Goal: Information Seeking & Learning: Learn about a topic

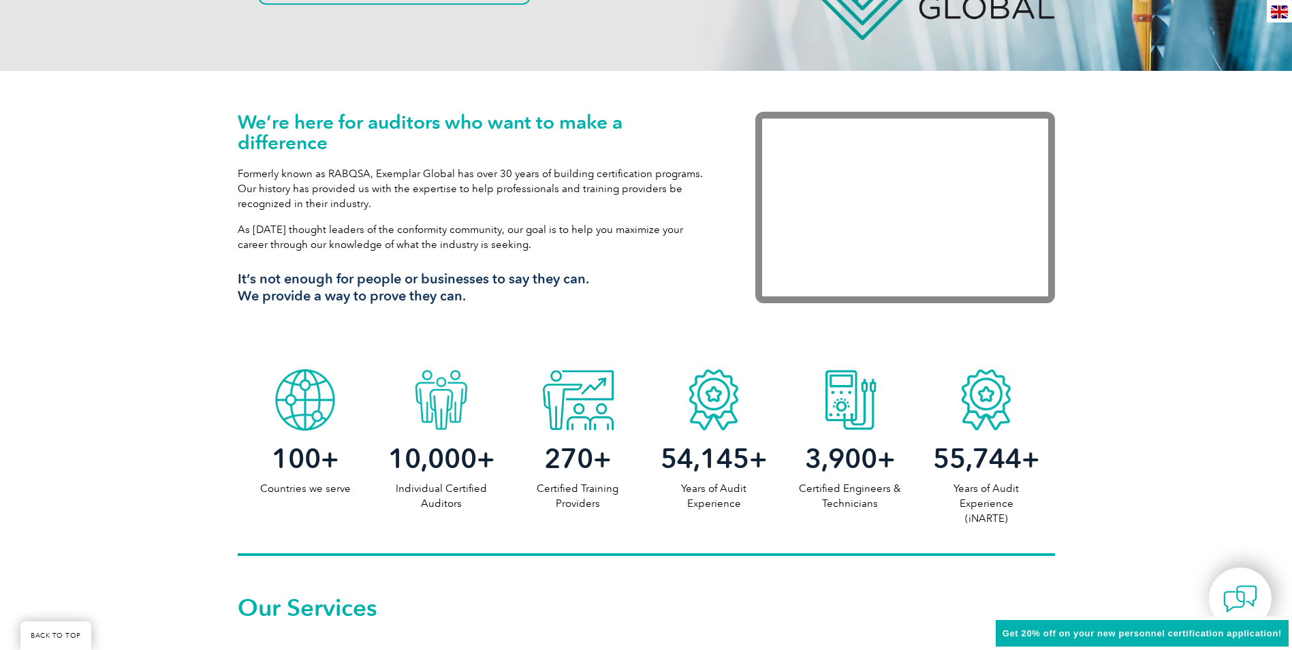
scroll to position [409, 0]
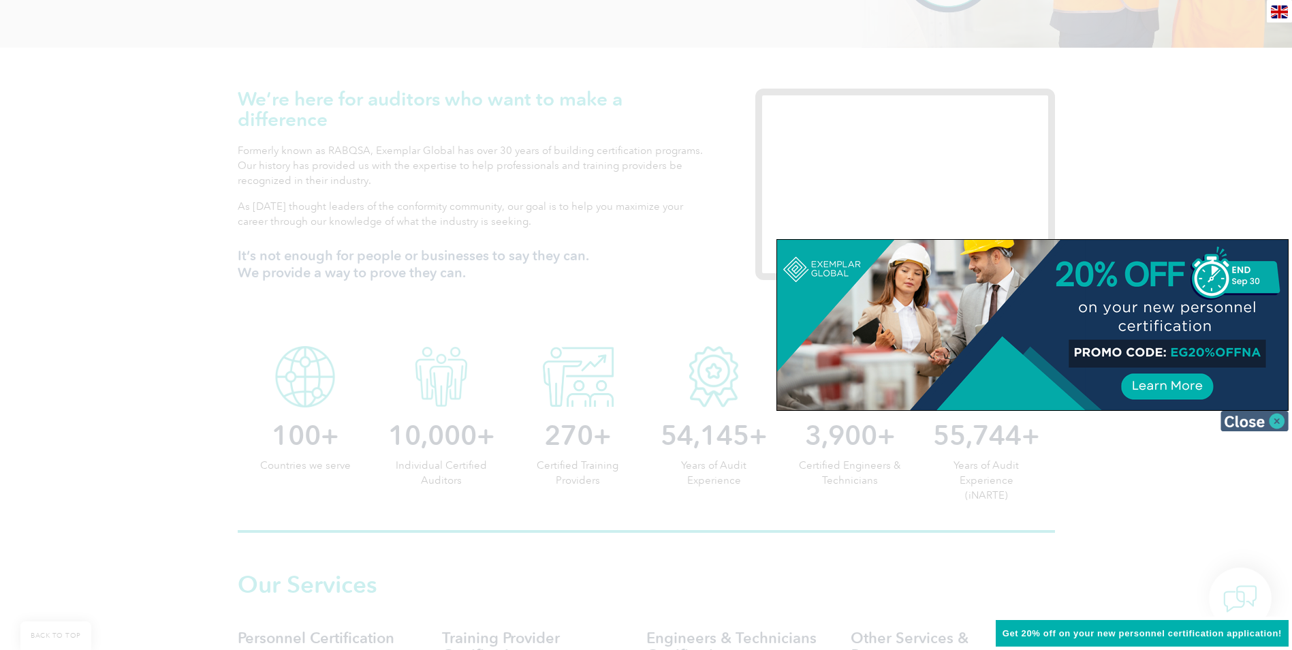
click at [1278, 421] on img at bounding box center [1255, 421] width 68 height 20
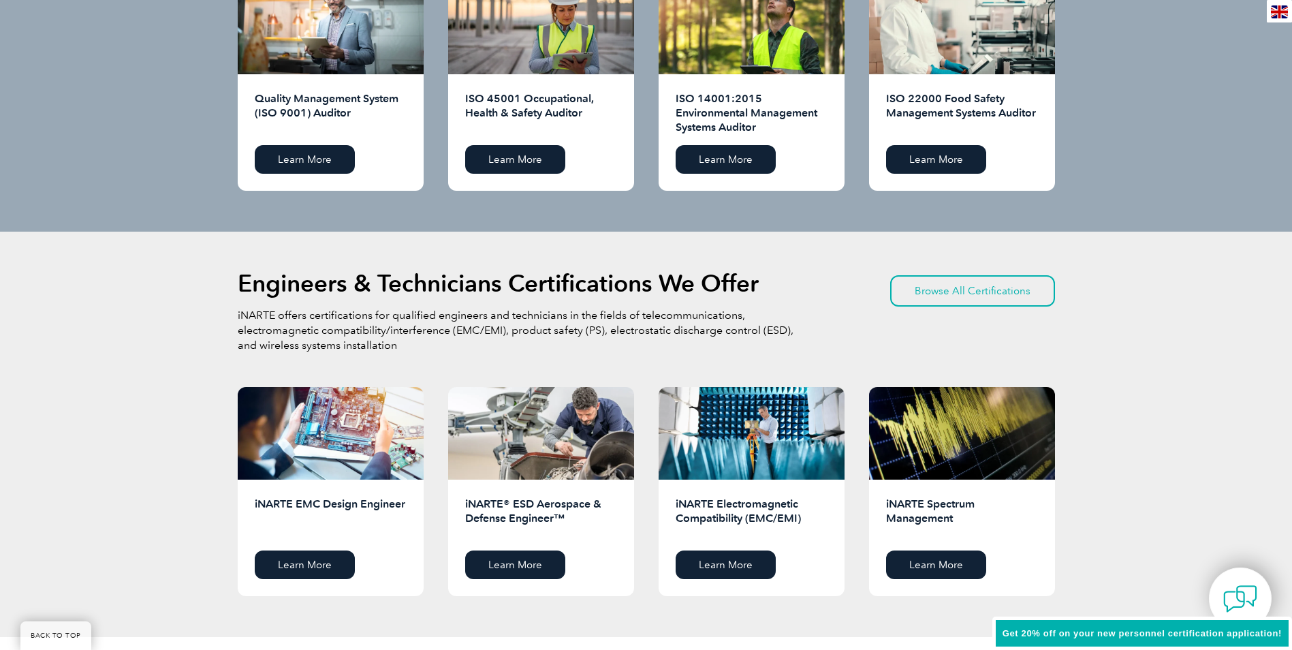
scroll to position [1499, 0]
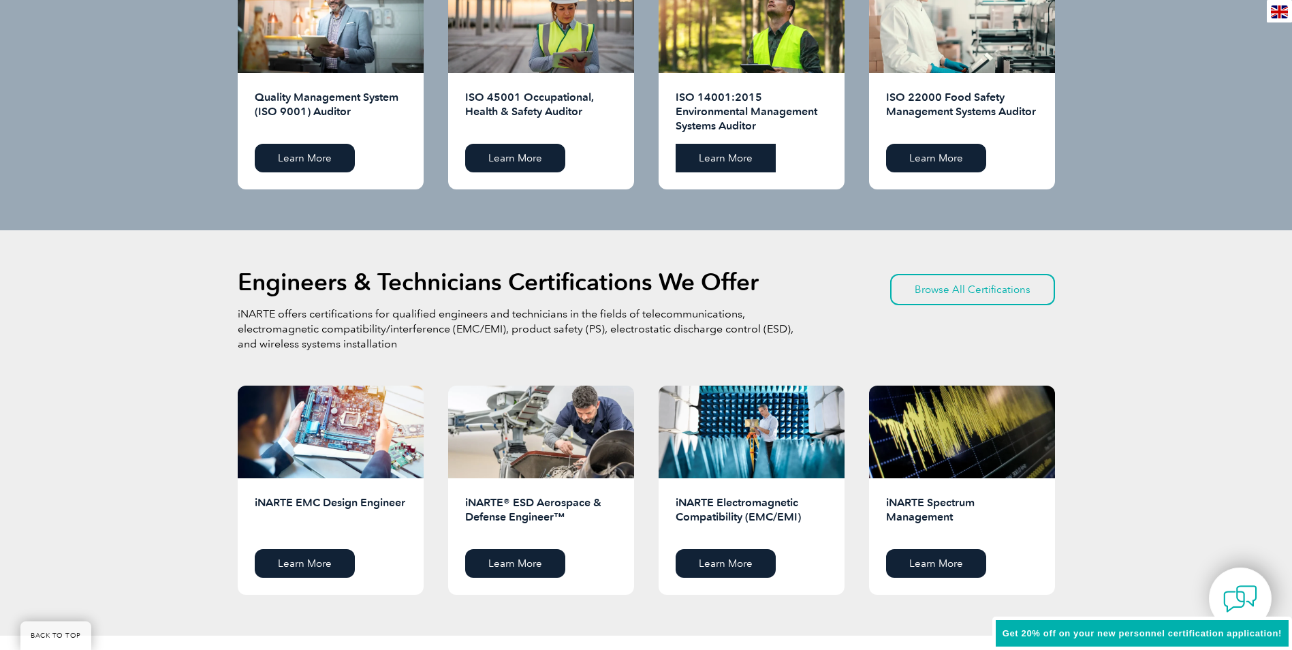
click at [713, 159] on link "Learn More" at bounding box center [726, 158] width 100 height 29
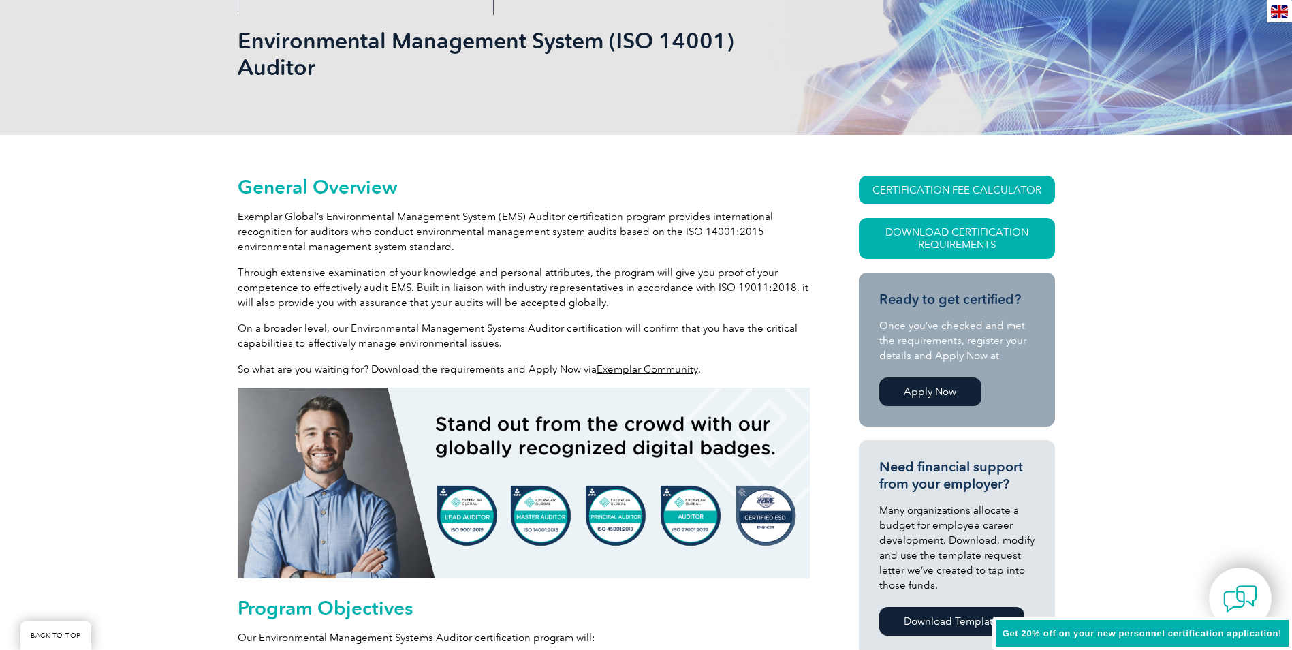
scroll to position [204, 0]
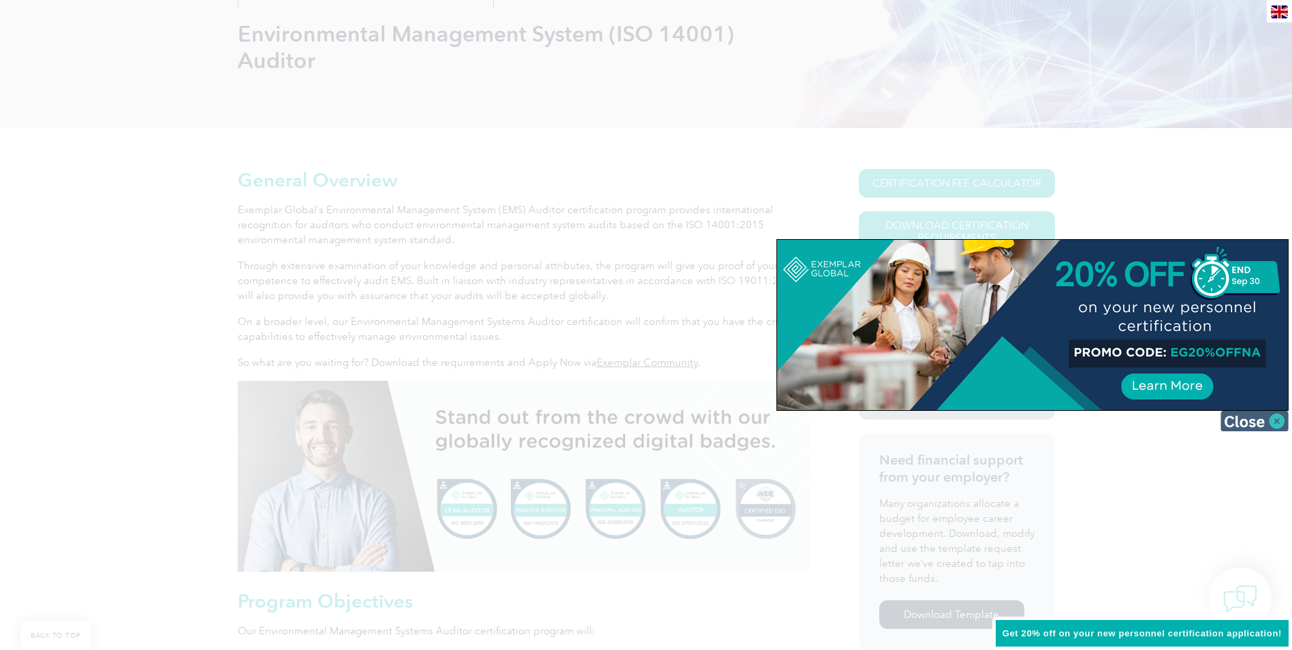
click at [1277, 422] on img at bounding box center [1255, 421] width 68 height 20
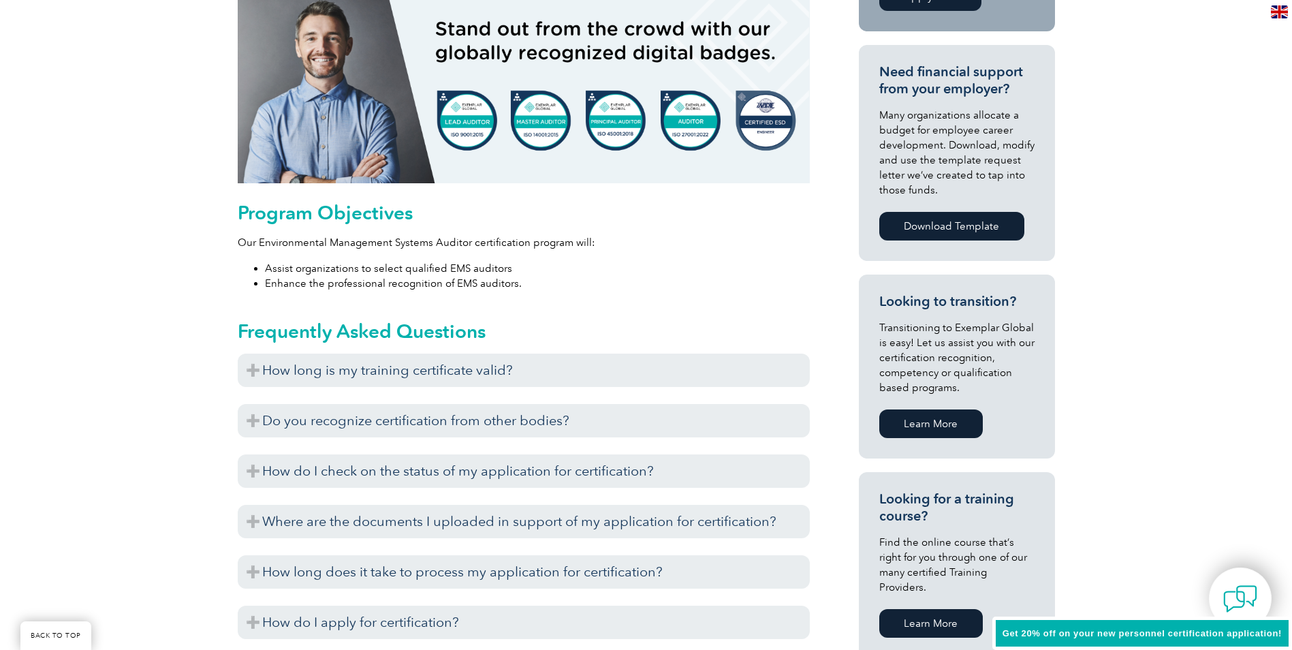
scroll to position [613, 0]
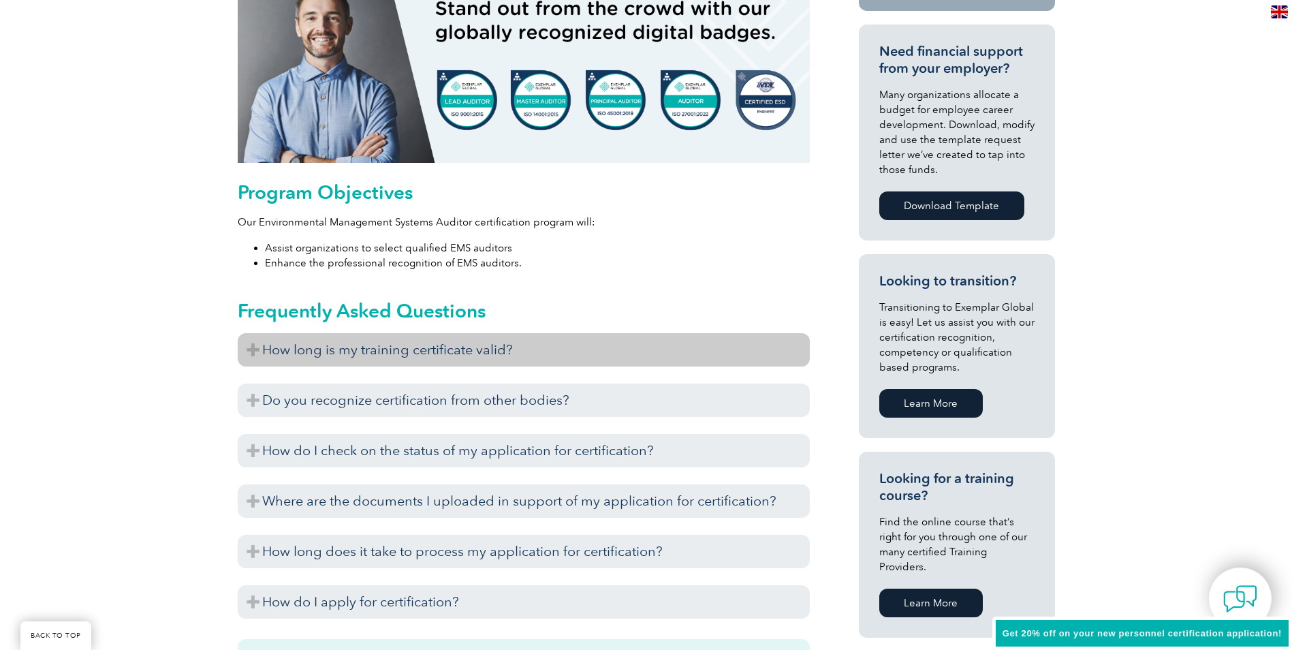
click at [584, 360] on h3 "How long is my training certificate valid?" at bounding box center [524, 349] width 572 height 33
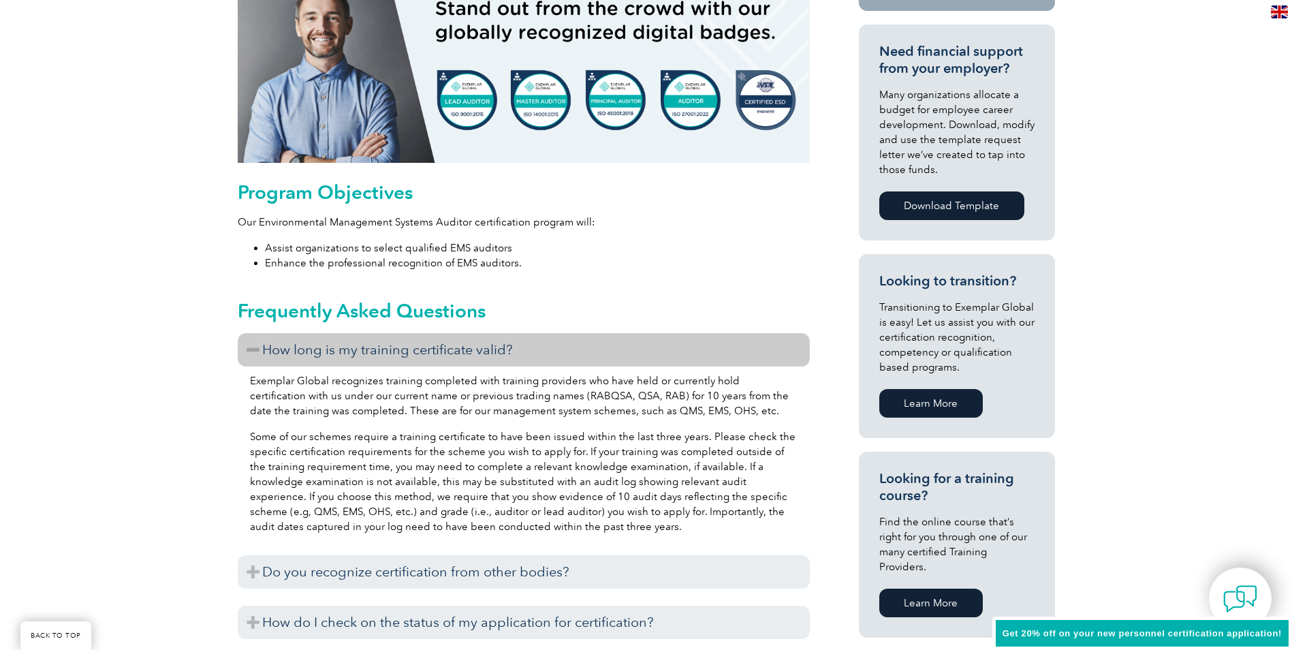
click at [164, 384] on div "General Overview Exemplar Global’s Environmental Management System (EMS) Audito…" at bounding box center [646, 535] width 1292 height 1633
click at [334, 355] on h3 "How long is my training certificate valid?" at bounding box center [524, 349] width 572 height 33
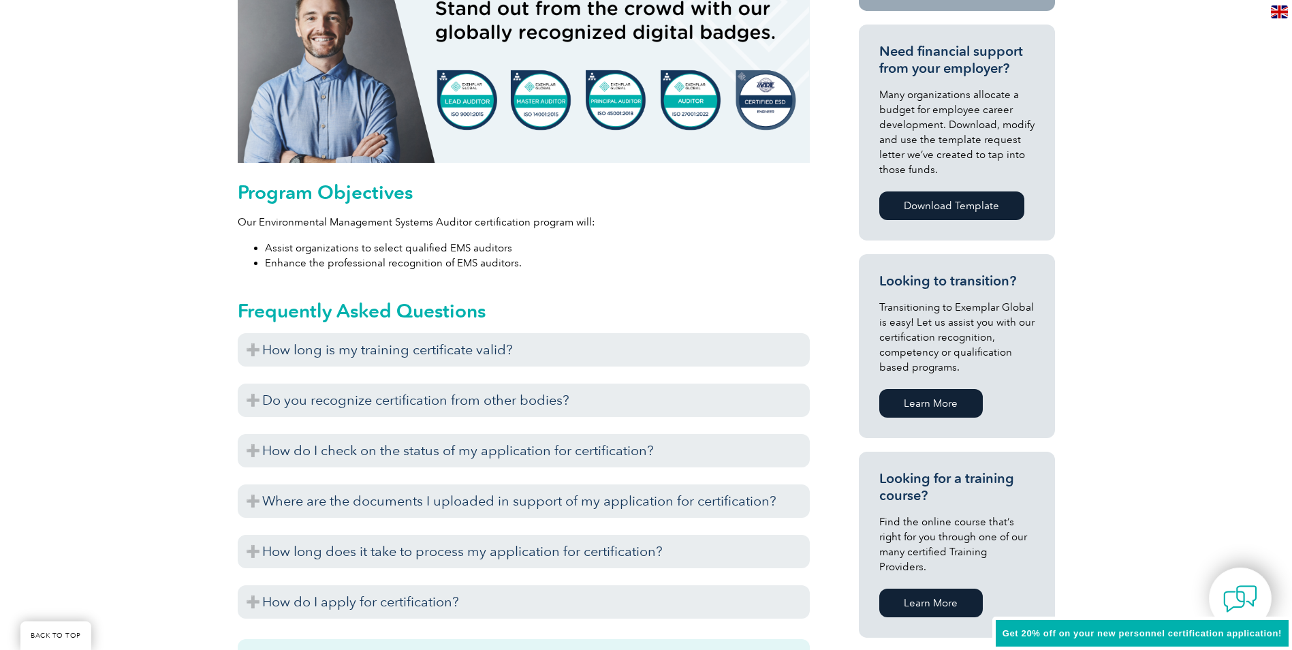
click at [170, 371] on div "General Overview Exemplar Global’s Environmental Management System (EMS) Audito…" at bounding box center [646, 449] width 1292 height 1461
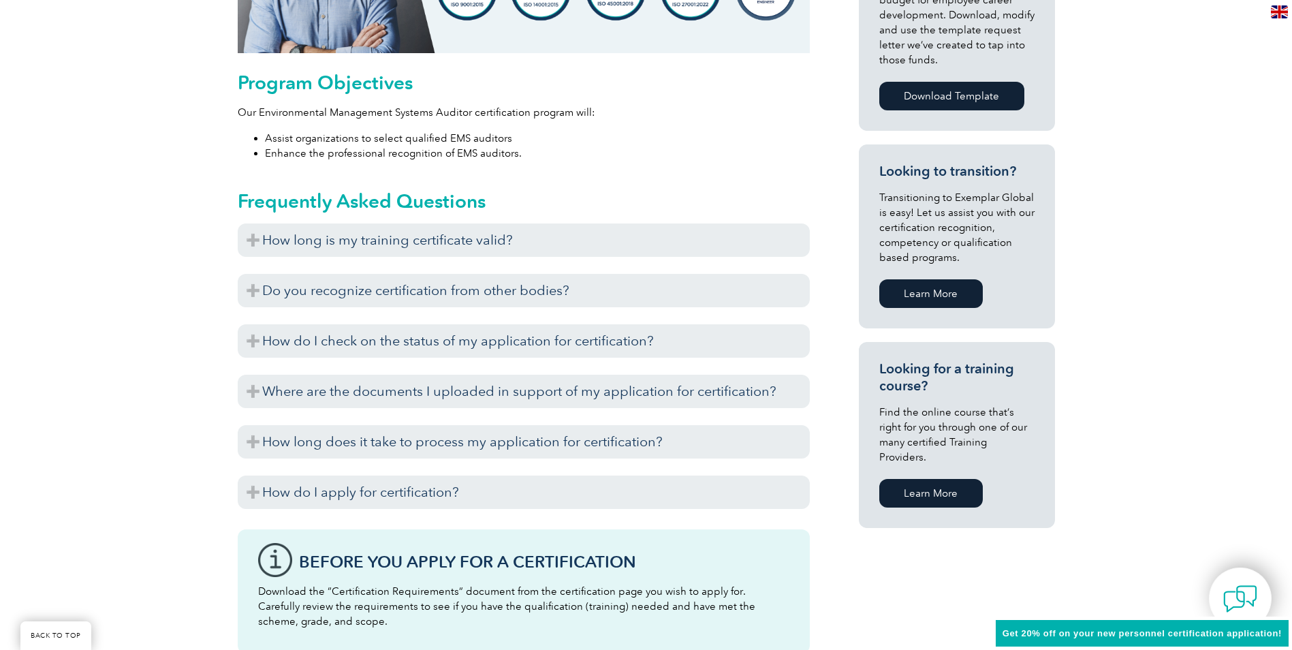
scroll to position [749, 0]
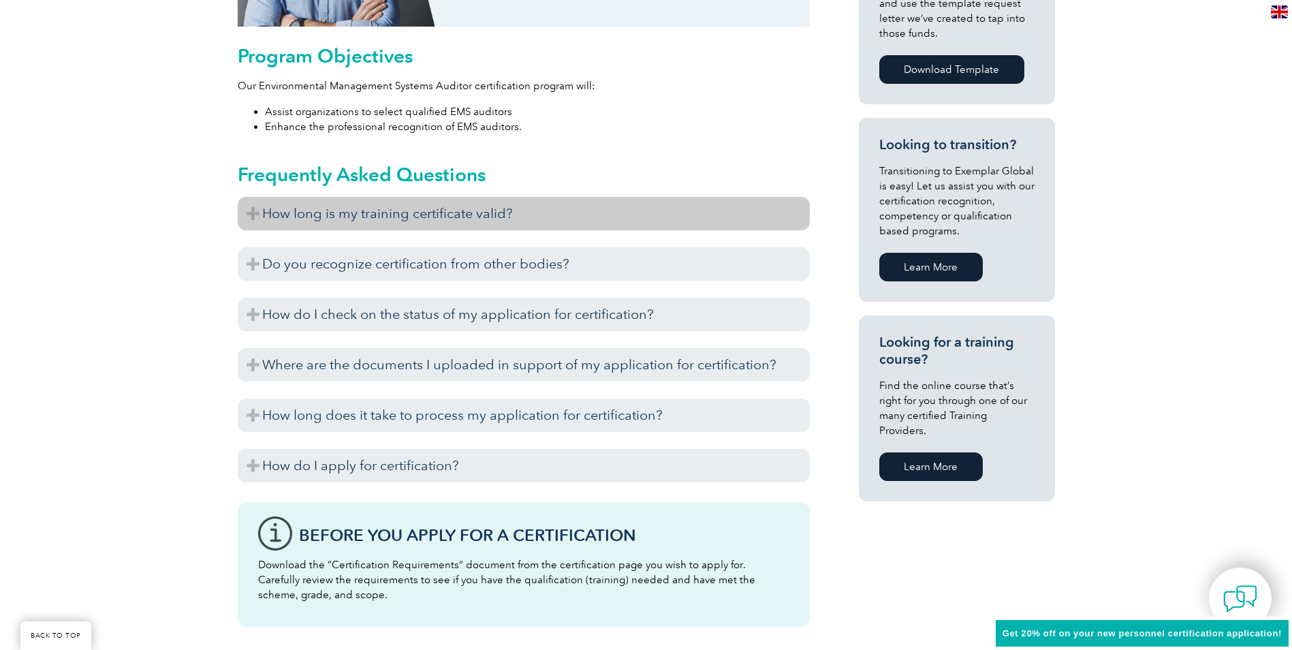
click at [465, 213] on h3 "How long is my training certificate valid?" at bounding box center [524, 213] width 572 height 33
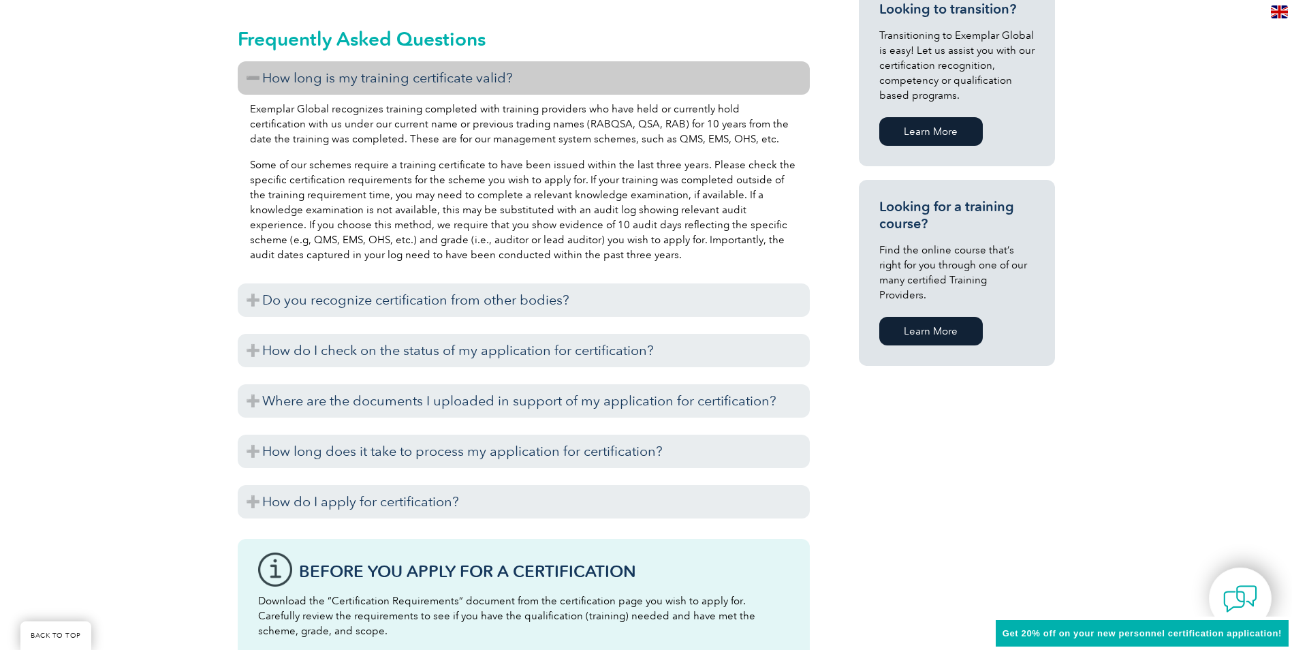
scroll to position [886, 0]
click at [972, 316] on link "Learn More" at bounding box center [932, 330] width 104 height 29
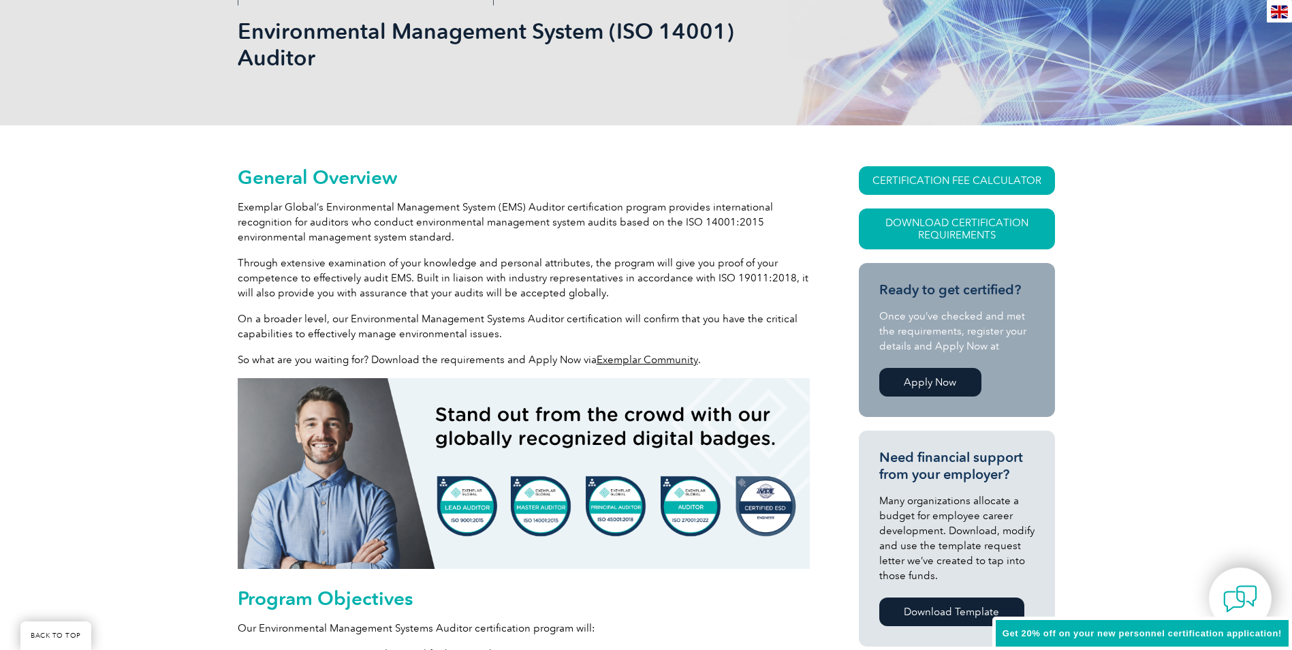
scroll to position [204, 0]
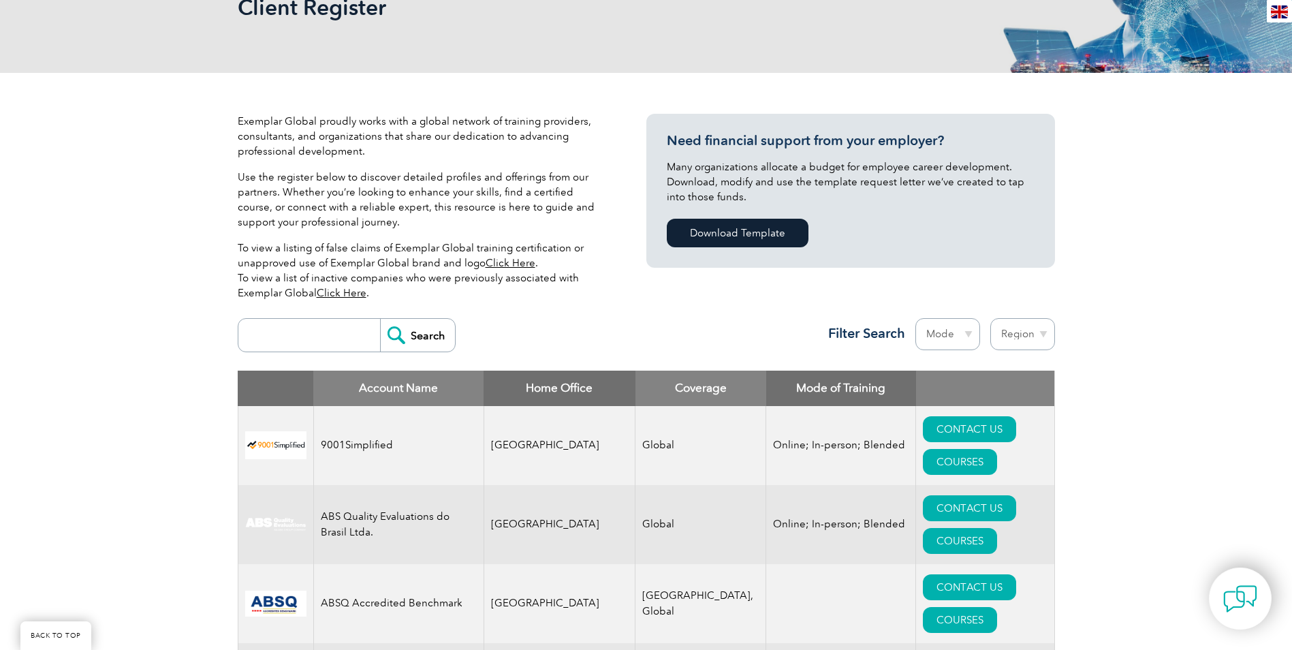
scroll to position [209, 0]
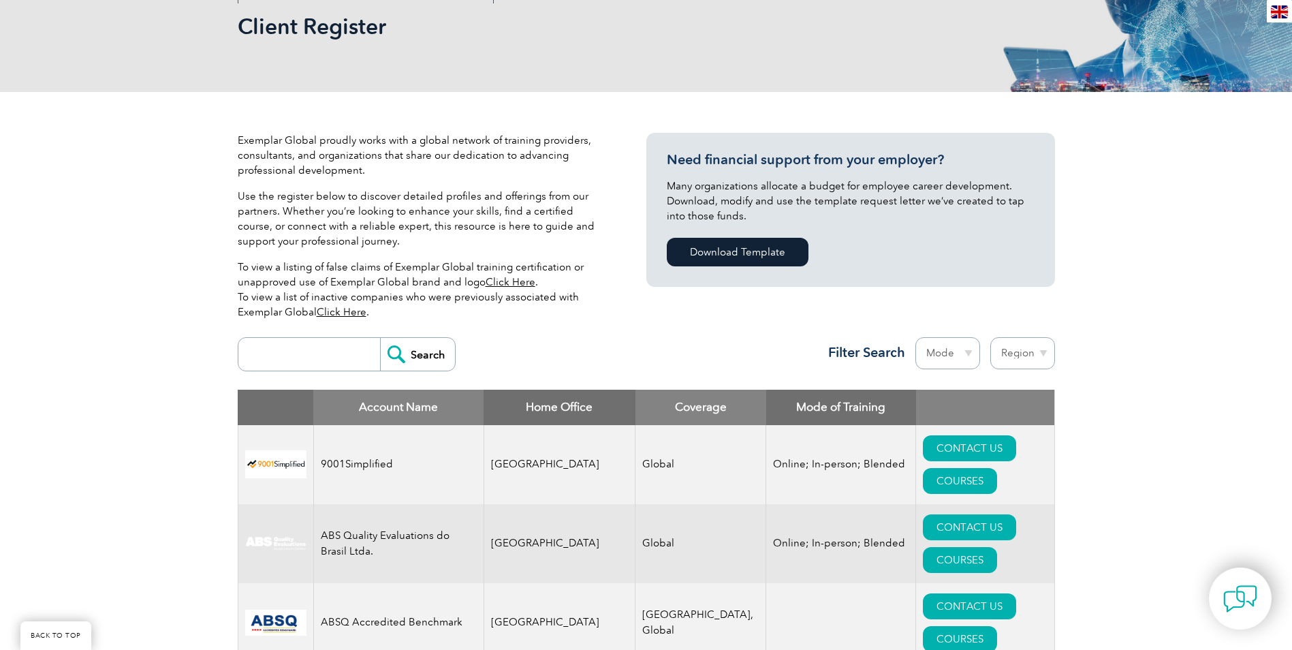
click at [967, 349] on select "Mode Online In-person Blended" at bounding box center [948, 353] width 65 height 32
click at [1047, 355] on select "Region Australia Bahrain Bangladesh Brazil Canada Colombia Dominican Republic E…" at bounding box center [1023, 353] width 65 height 32
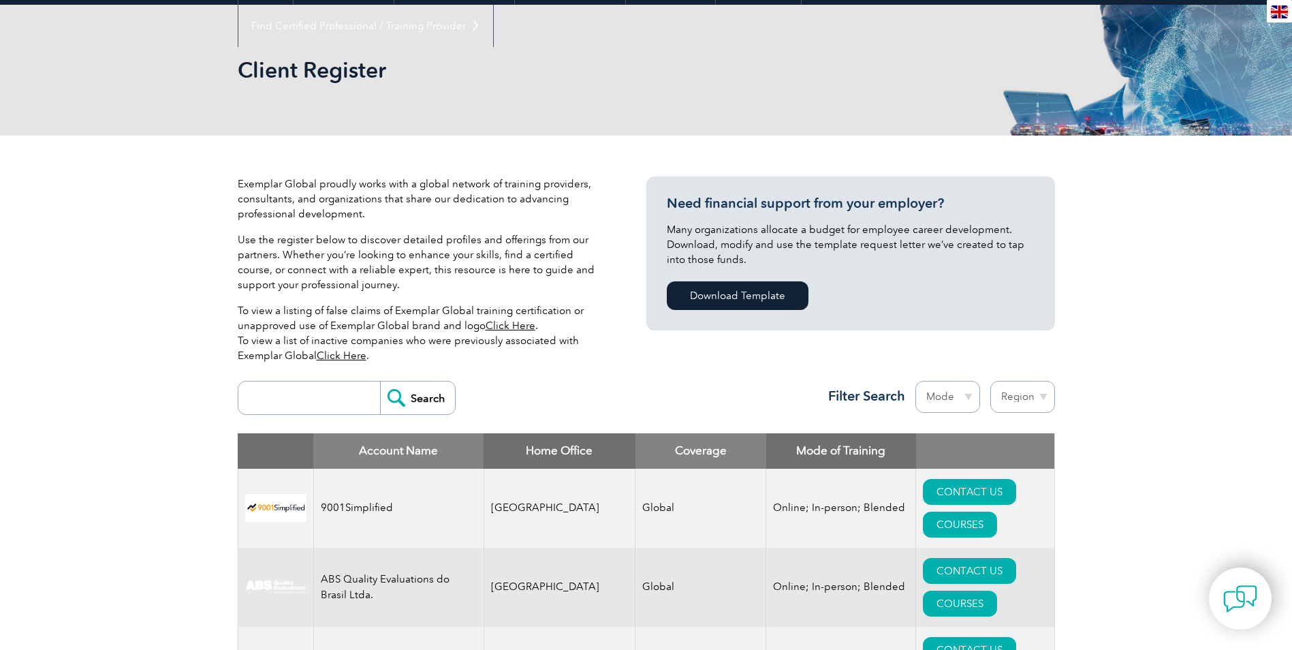
scroll to position [5, 0]
